Goal: Information Seeking & Learning: Learn about a topic

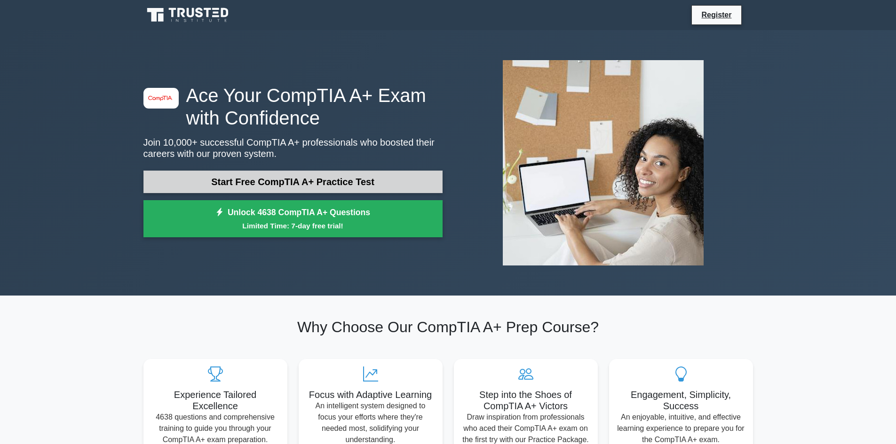
click at [315, 181] on link "Start Free CompTIA A+ Practice Test" at bounding box center [292, 182] width 299 height 23
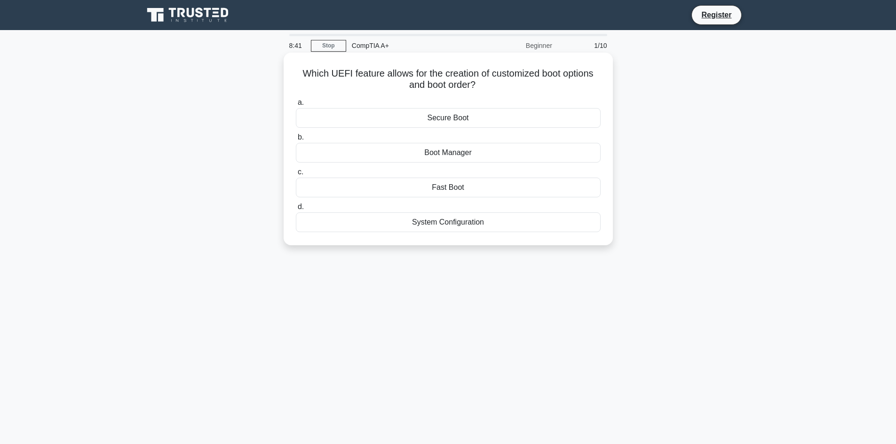
click at [468, 221] on div "System Configuration" at bounding box center [448, 223] width 305 height 20
click at [296, 210] on input "d. System Configuration" at bounding box center [296, 207] width 0 height 6
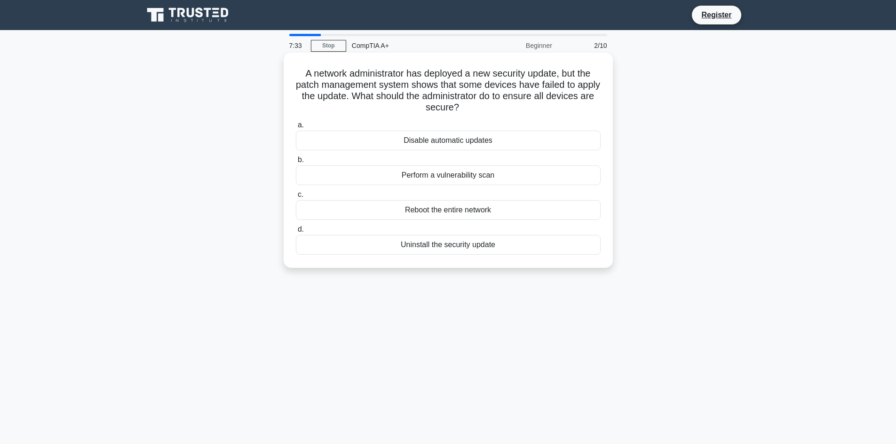
click at [449, 245] on div "Uninstall the security update" at bounding box center [448, 245] width 305 height 20
click at [296, 233] on input "d. Uninstall the security update" at bounding box center [296, 230] width 0 height 6
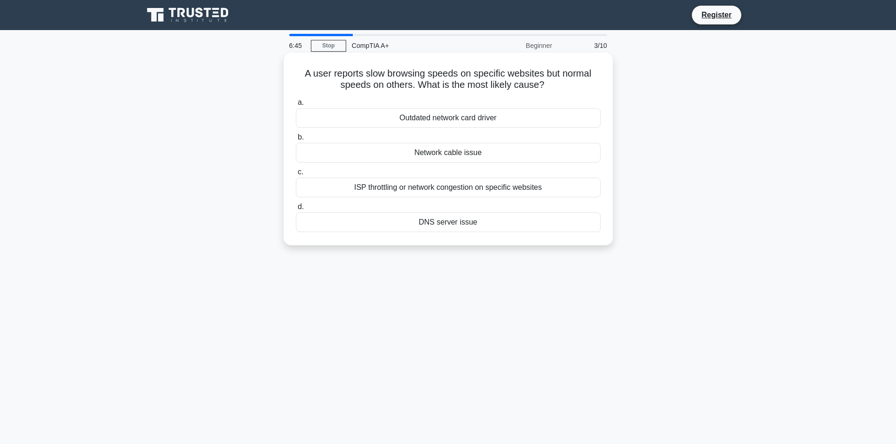
click at [452, 158] on div "Network cable issue" at bounding box center [448, 153] width 305 height 20
click at [296, 141] on input "b. Network cable issue" at bounding box center [296, 137] width 0 height 6
click at [450, 225] on div "Install more RAM" at bounding box center [448, 223] width 305 height 20
click at [296, 210] on input "d. Install more RAM" at bounding box center [296, 207] width 0 height 6
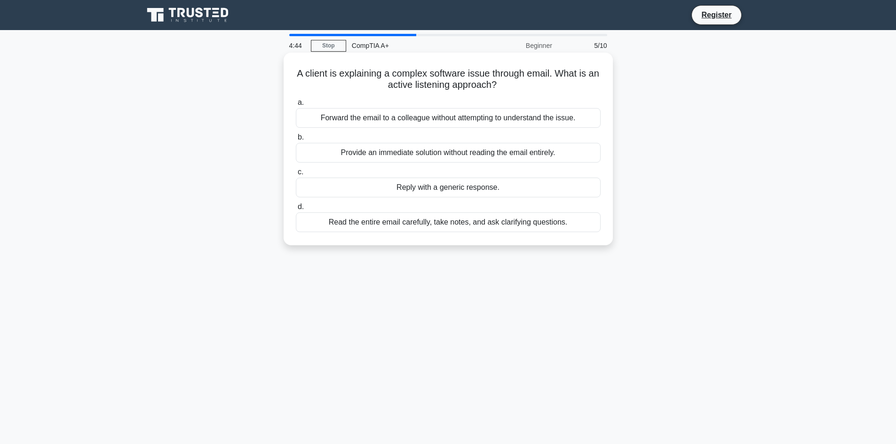
click at [452, 221] on div "Read the entire email carefully, take notes, and ask clarifying questions." at bounding box center [448, 223] width 305 height 20
click at [296, 210] on input "d. Read the entire email carefully, take notes, and ask clarifying questions." at bounding box center [296, 207] width 0 height 6
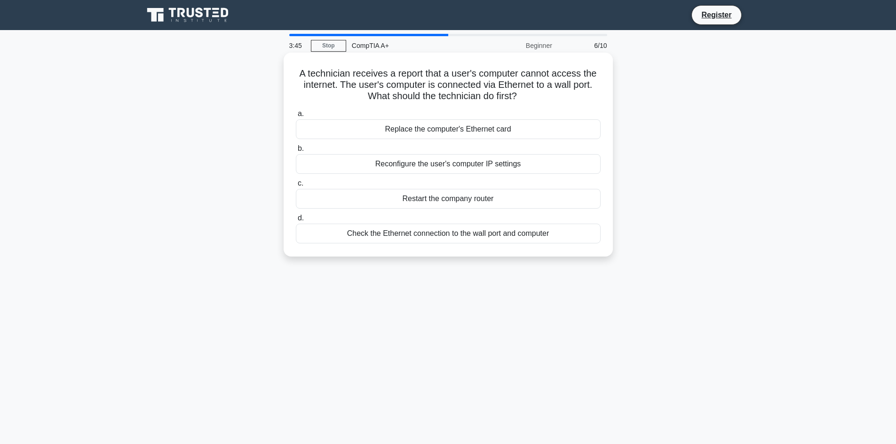
click at [454, 230] on div "Check the Ethernet connection to the wall port and computer" at bounding box center [448, 234] width 305 height 20
click at [296, 221] on input "d. Check the Ethernet connection to the wall port and computer" at bounding box center [296, 218] width 0 height 6
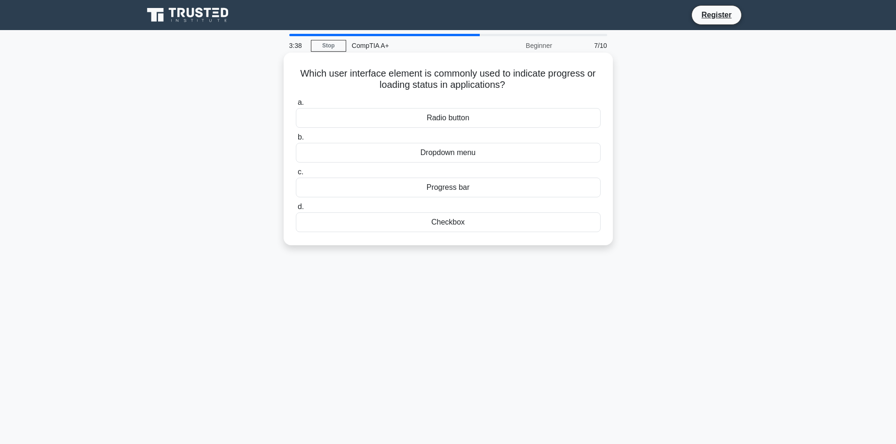
click at [472, 192] on div "Progress bar" at bounding box center [448, 188] width 305 height 20
click at [296, 175] on input "c. Progress bar" at bounding box center [296, 172] width 0 height 6
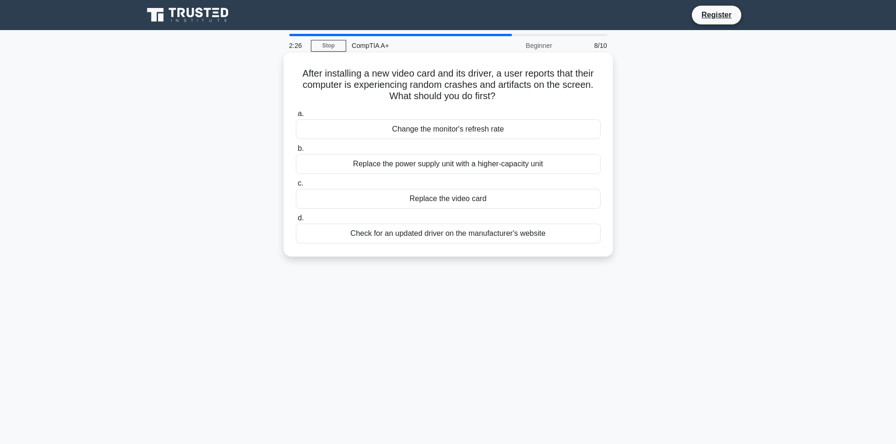
click at [442, 205] on div "Replace the video card" at bounding box center [448, 199] width 305 height 20
click at [296, 187] on input "c. Replace the video card" at bounding box center [296, 184] width 0 height 6
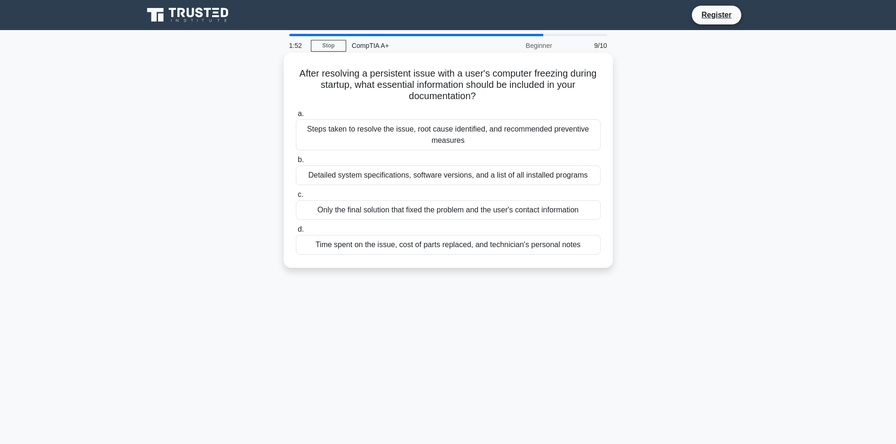
click at [454, 136] on div "Steps taken to resolve the issue, root cause identified, and recommended preven…" at bounding box center [448, 134] width 305 height 31
click at [296, 117] on input "a. Steps taken to resolve the issue, root cause identified, and recommended pre…" at bounding box center [296, 114] width 0 height 6
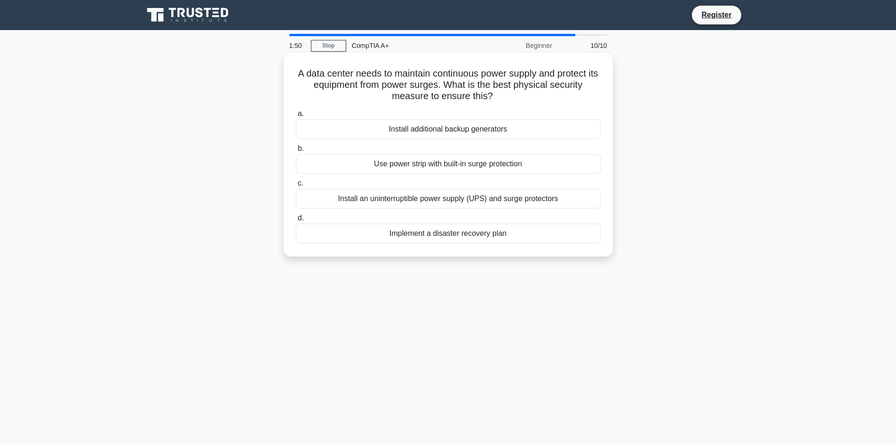
click at [448, 171] on div "Use power strip with built-in surge protection" at bounding box center [448, 164] width 305 height 20
click at [296, 152] on input "b. Use power strip with built-in surge protection" at bounding box center [296, 149] width 0 height 6
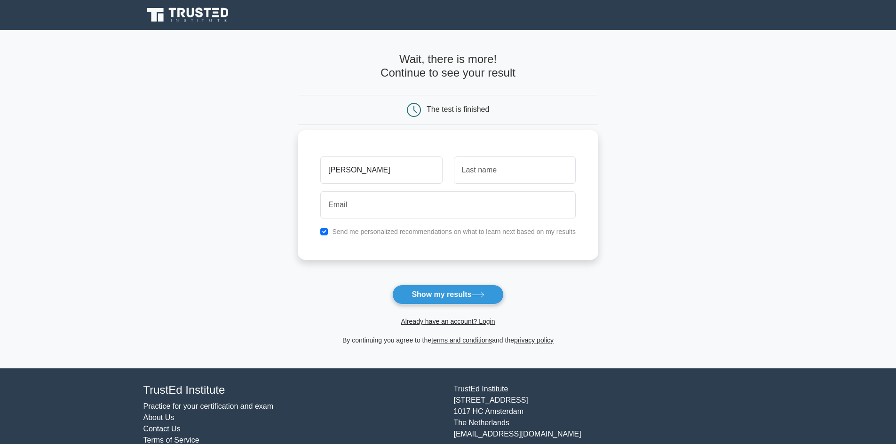
type input "[PERSON_NAME]"
click at [469, 174] on input "text" at bounding box center [515, 170] width 122 height 27
type input "[PERSON_NAME]"
click at [462, 201] on input "email" at bounding box center [447, 204] width 255 height 27
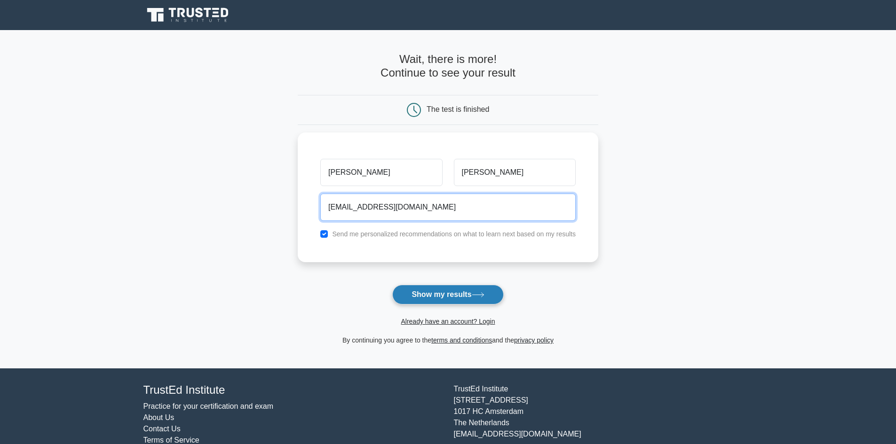
type input "[EMAIL_ADDRESS][DOMAIN_NAME]"
click at [425, 287] on button "Show my results" at bounding box center [447, 295] width 111 height 20
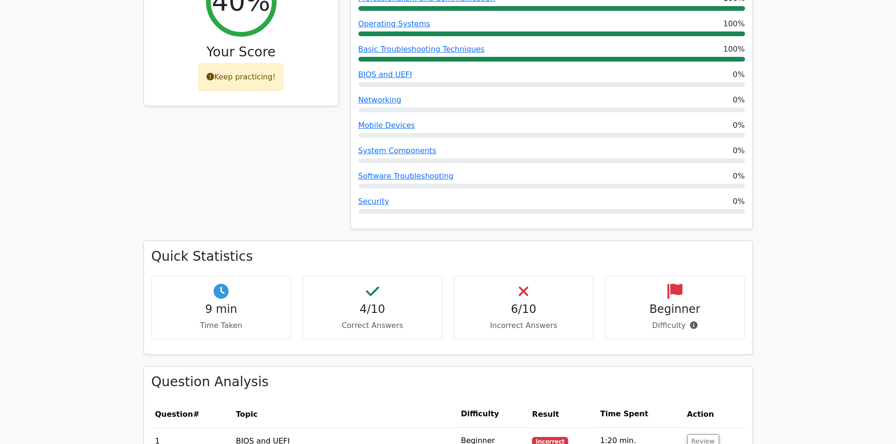
scroll to position [368, 0]
